Goal: Information Seeking & Learning: Find specific fact

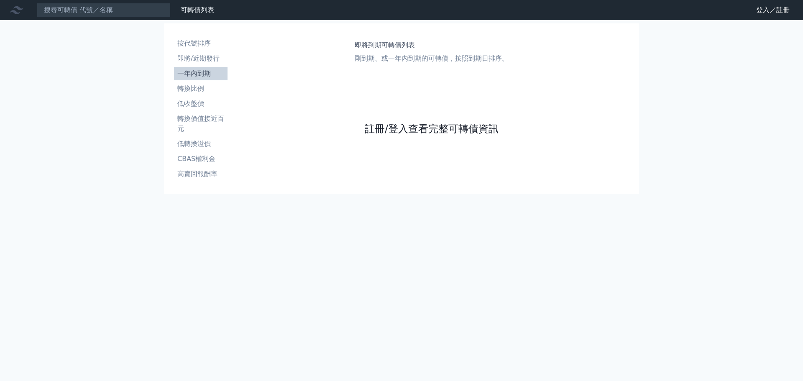
click at [420, 133] on link "註冊/登入查看完整可轉債資訊" at bounding box center [432, 128] width 134 height 13
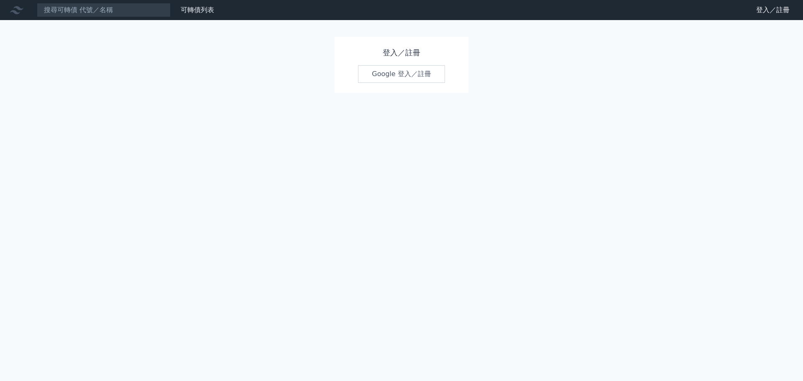
click at [408, 70] on link "Google 登入／註冊" at bounding box center [401, 74] width 87 height 18
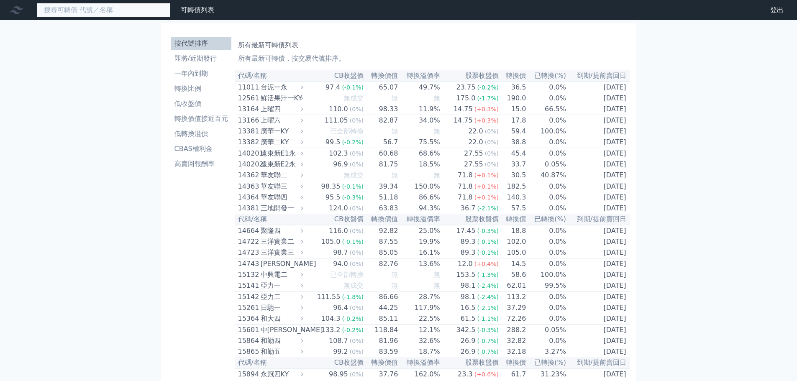
click at [105, 11] on input at bounding box center [104, 10] width 134 height 14
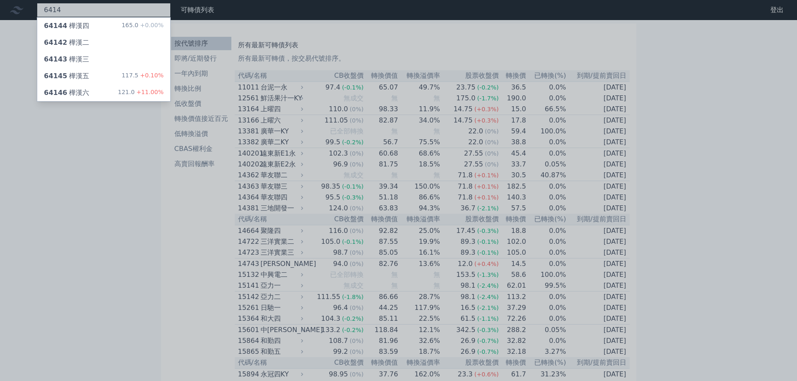
type input "6414"
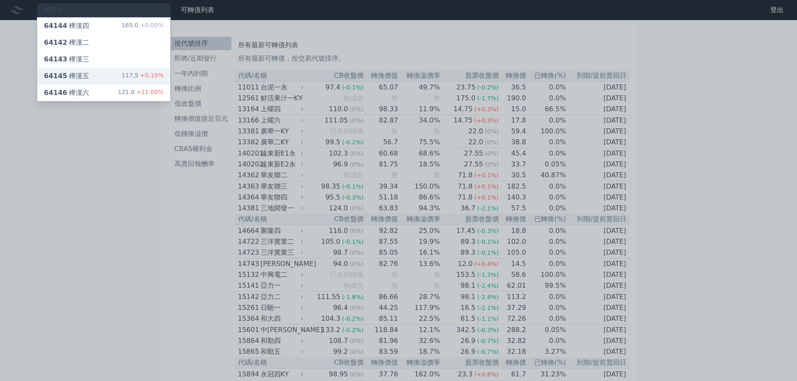
click at [96, 80] on div "64145 樺漢五 117.5 +0.10%" at bounding box center [103, 76] width 133 height 17
